Goal: Information Seeking & Learning: Check status

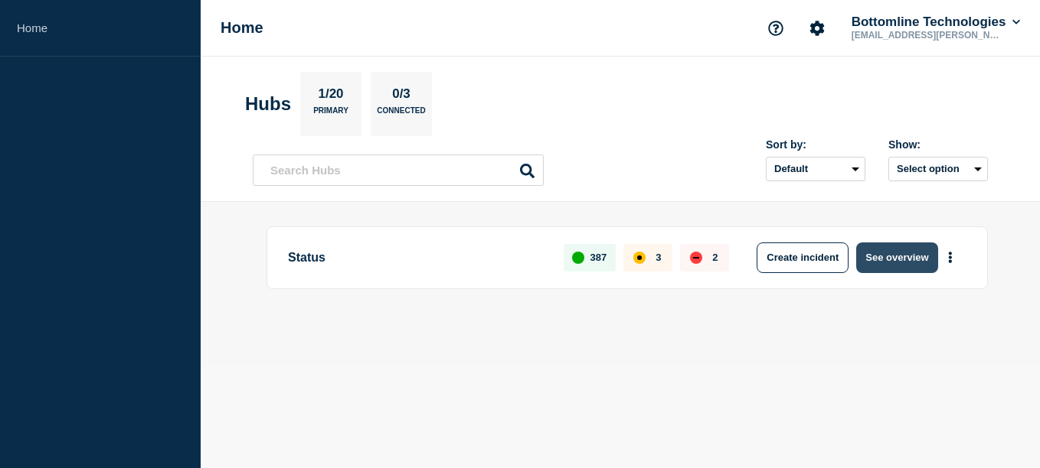
click at [880, 256] on button "See overview" at bounding box center [896, 258] width 81 height 31
click at [893, 254] on button "See overview" at bounding box center [896, 258] width 81 height 31
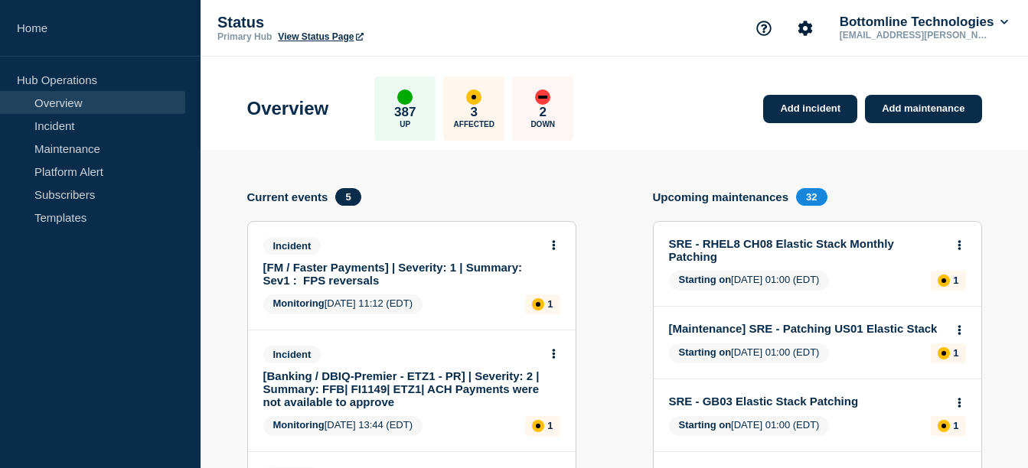
scroll to position [165, 0]
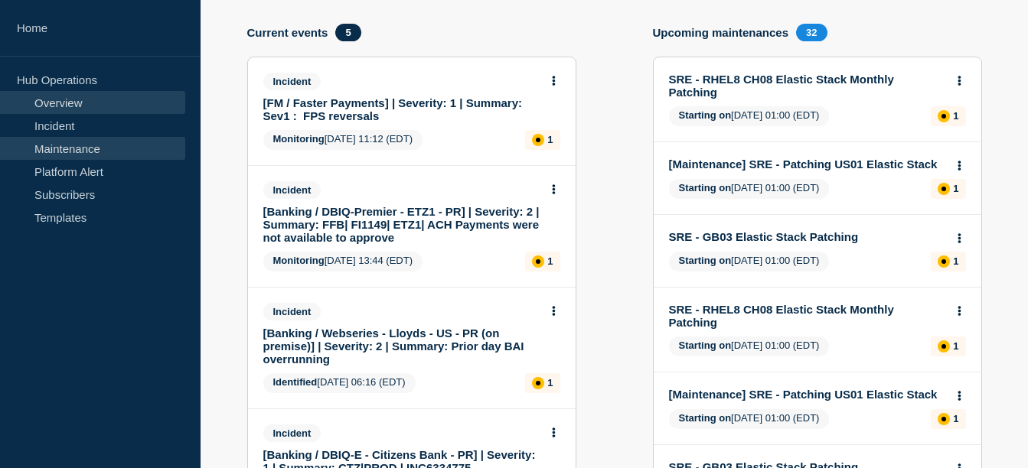
click at [81, 145] on link "Maintenance" at bounding box center [92, 148] width 185 height 23
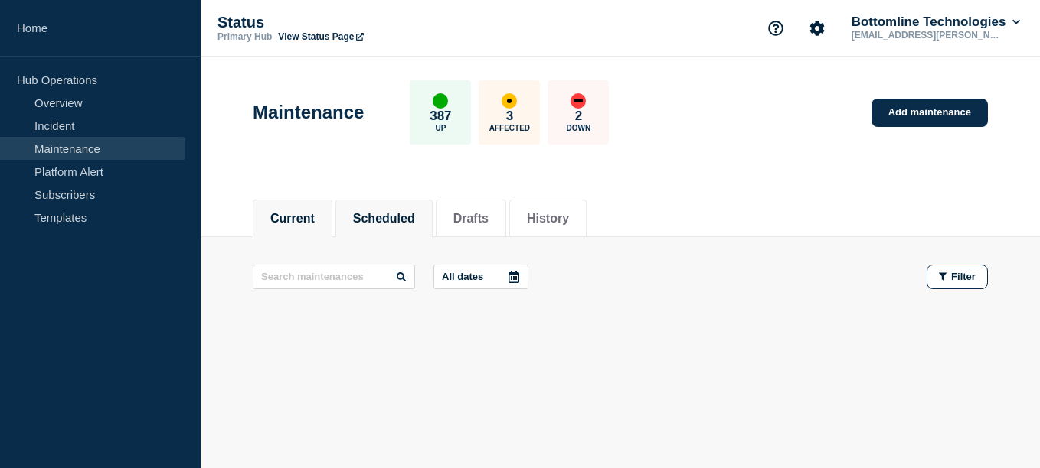
click at [394, 212] on button "Scheduled" at bounding box center [384, 219] width 62 height 14
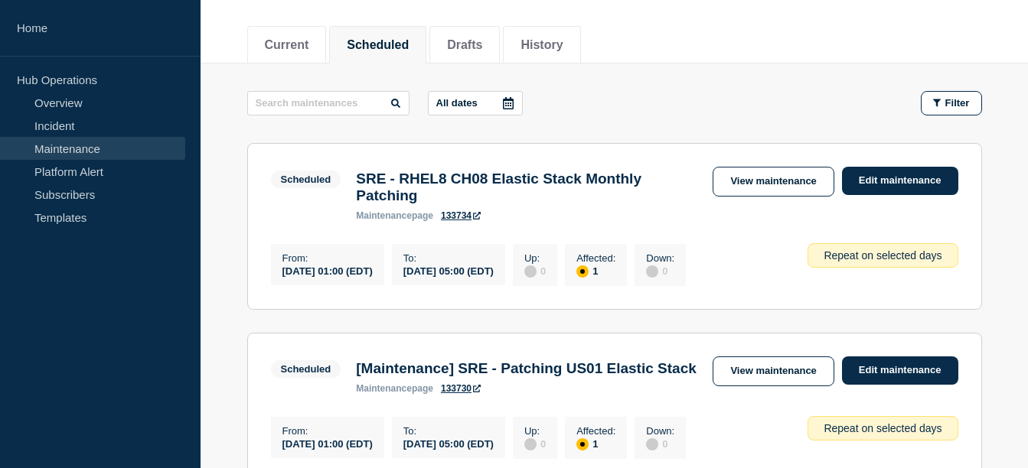
scroll to position [180, 0]
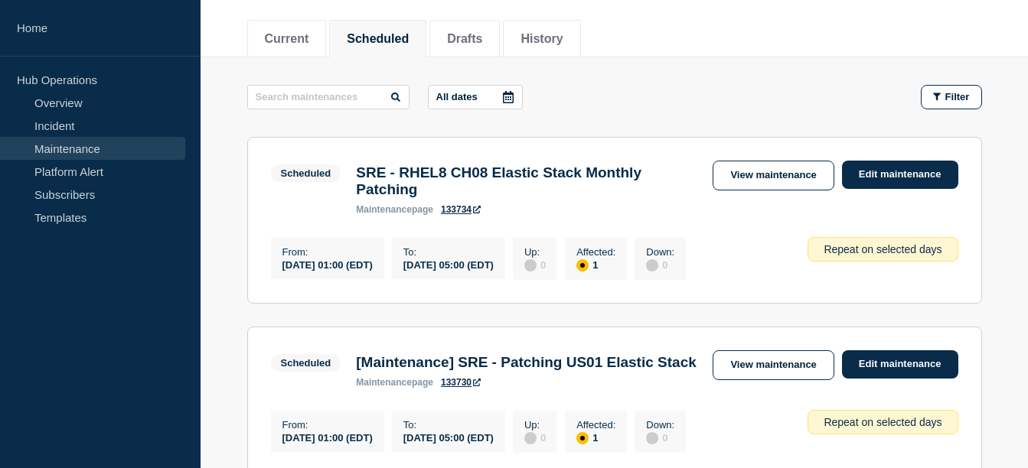
click at [514, 99] on icon at bounding box center [508, 97] width 11 height 12
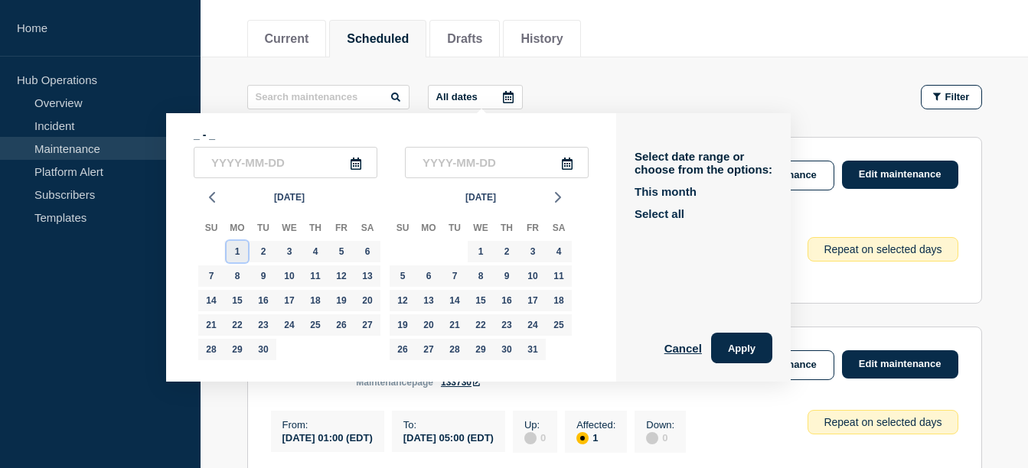
click at [233, 250] on div "1" at bounding box center [237, 251] width 21 height 21
type input "2025-09-01"
click at [236, 279] on div "8" at bounding box center [237, 276] width 21 height 21
type input "2025-09-08"
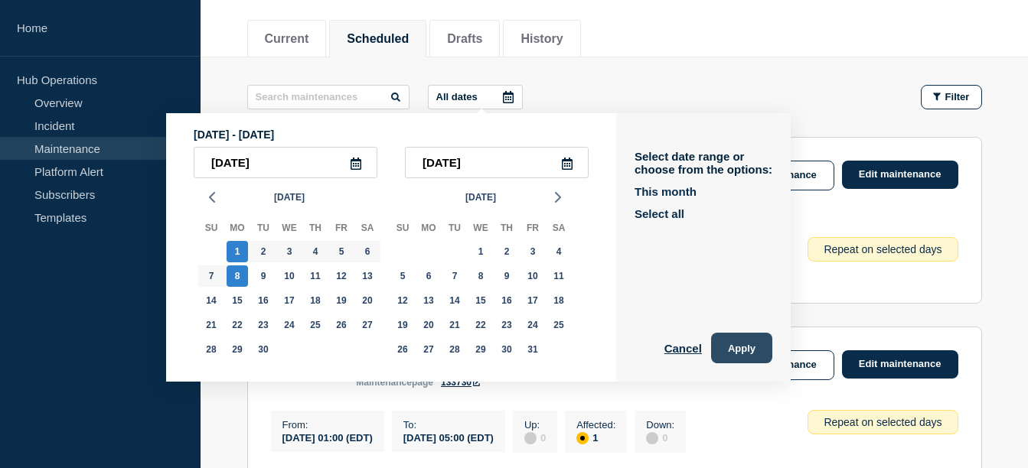
click at [738, 352] on button "Apply" at bounding box center [741, 348] width 61 height 31
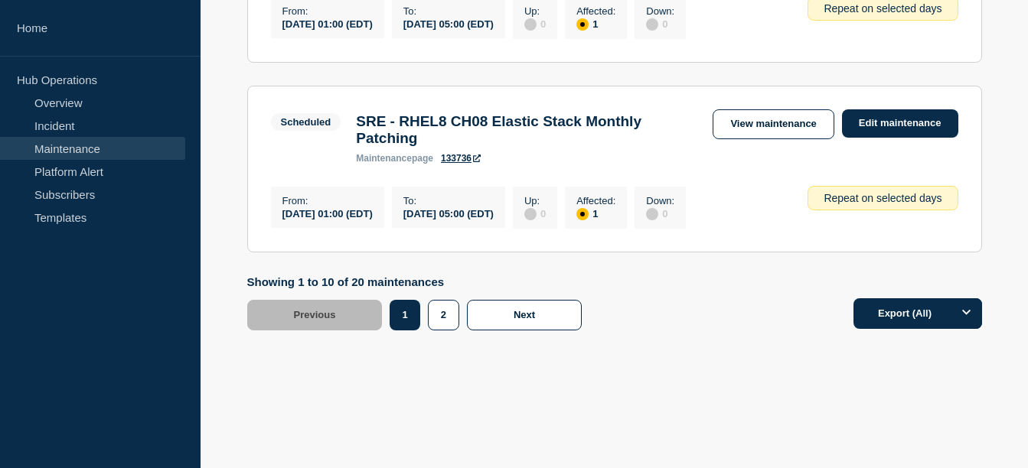
scroll to position [1990, 0]
click at [455, 313] on button "2" at bounding box center [443, 315] width 31 height 31
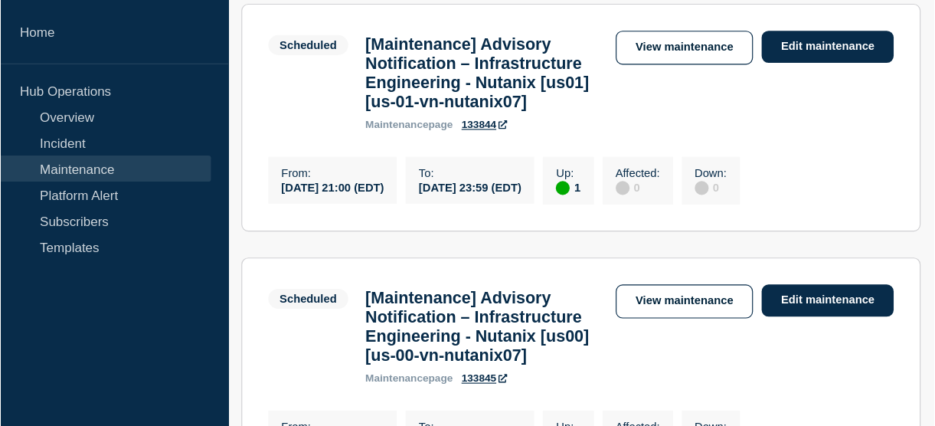
scroll to position [1833, 0]
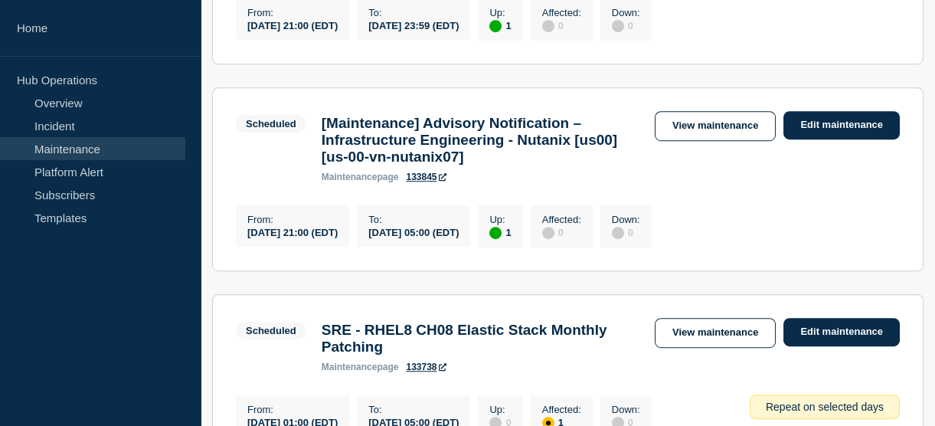
click at [757, 41] on div "From : 2025-09-06 21:00 (EDT) To : 2025-09-07 23:59 (EDT) Up : 1 Affected : 0 D…" at bounding box center [568, 18] width 664 height 46
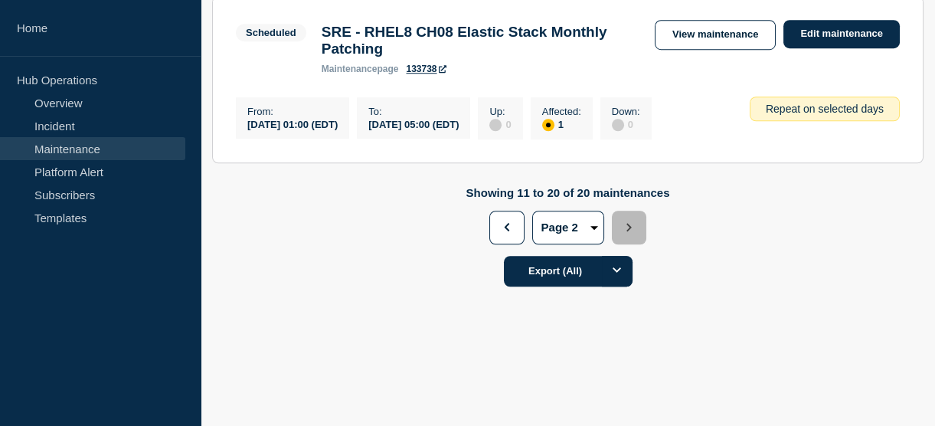
scroll to position [2194, 0]
click at [509, 244] on button "Previous" at bounding box center [506, 228] width 34 height 34
select select "1"
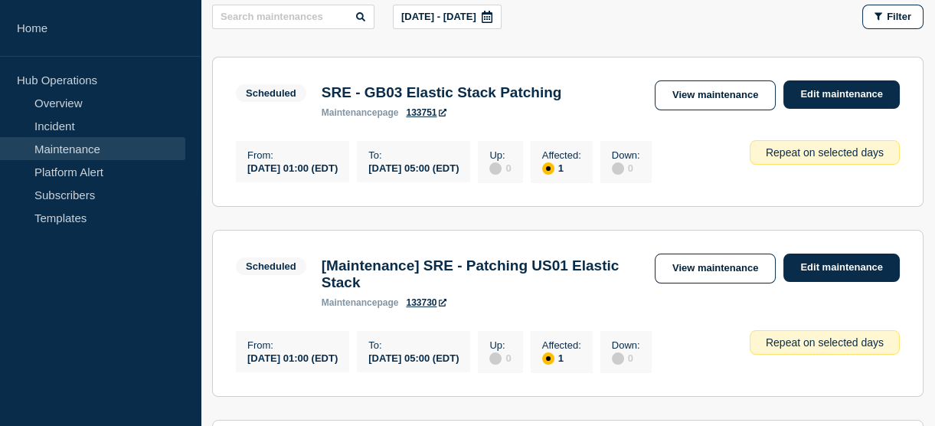
scroll to position [314, 0]
